Goal: Book appointment/travel/reservation

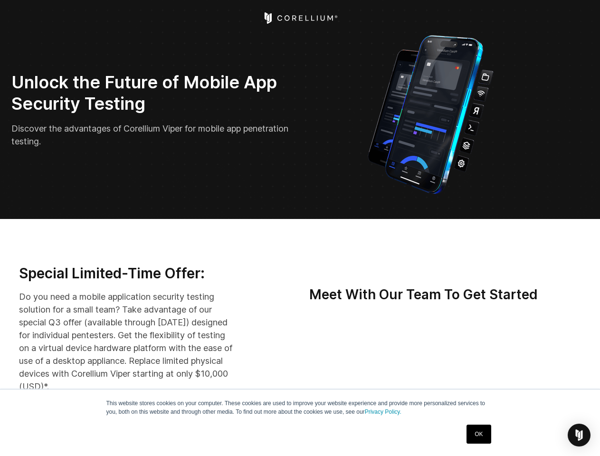
click at [579, 435] on img "Open Intercom Messenger" at bounding box center [578, 434] width 11 height 11
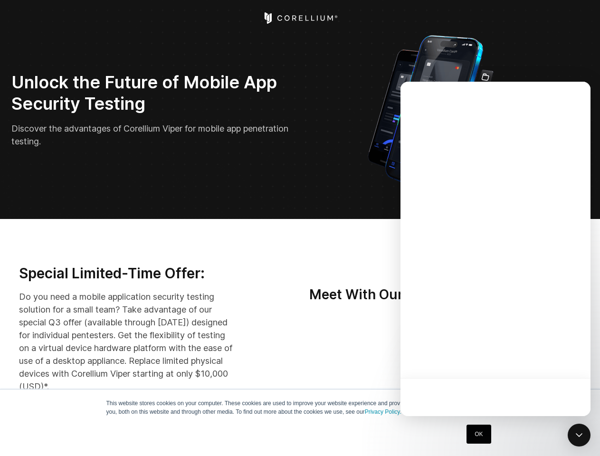
click at [462, 359] on div at bounding box center [495, 249] width 190 height 334
click at [506, 359] on div at bounding box center [495, 249] width 190 height 334
click at [551, 359] on div at bounding box center [495, 249] width 190 height 334
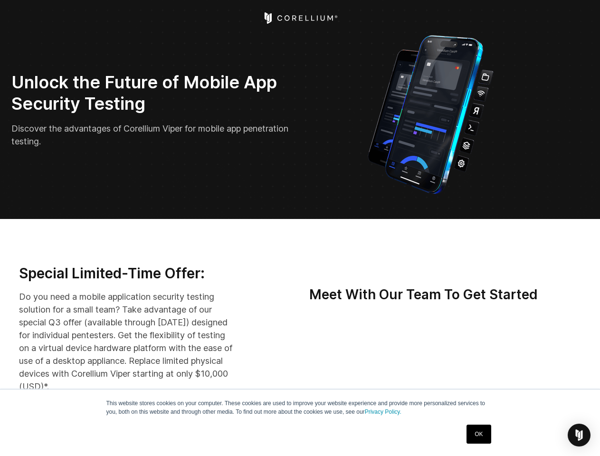
click at [579, 435] on img "Open Intercom Messenger" at bounding box center [578, 434] width 11 height 11
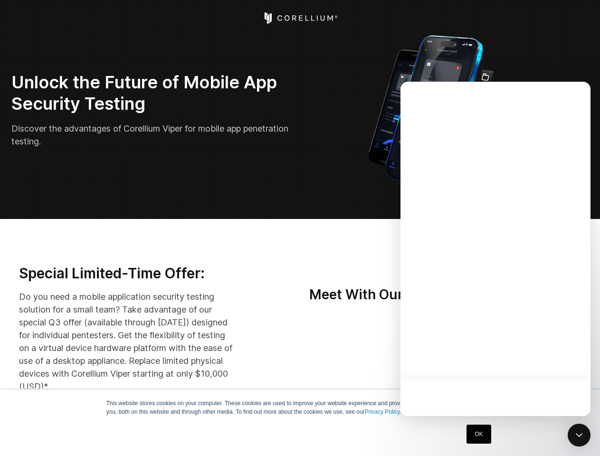
click at [506, 359] on div at bounding box center [495, 249] width 190 height 334
click at [551, 359] on div at bounding box center [495, 249] width 190 height 334
